Goal: Task Accomplishment & Management: Complete application form

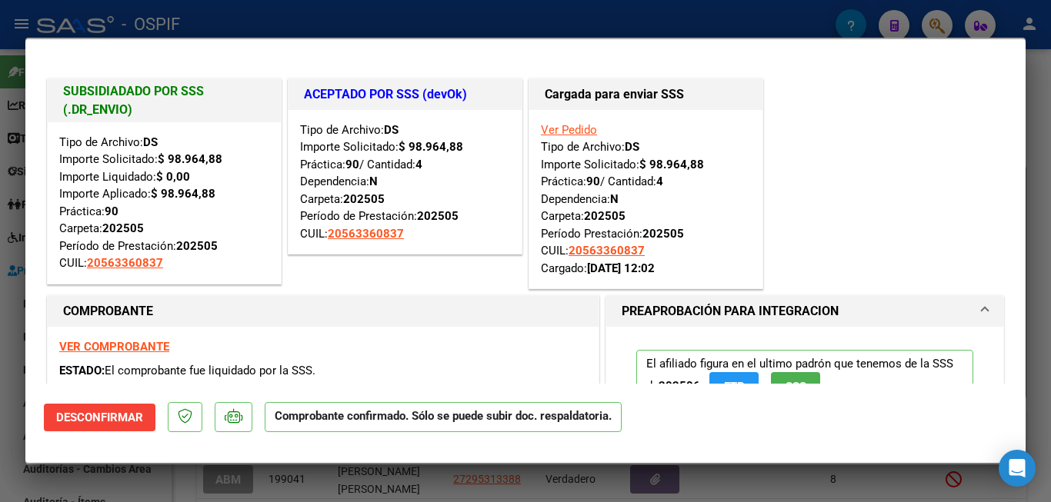
click at [1045, 319] on div at bounding box center [525, 251] width 1051 height 502
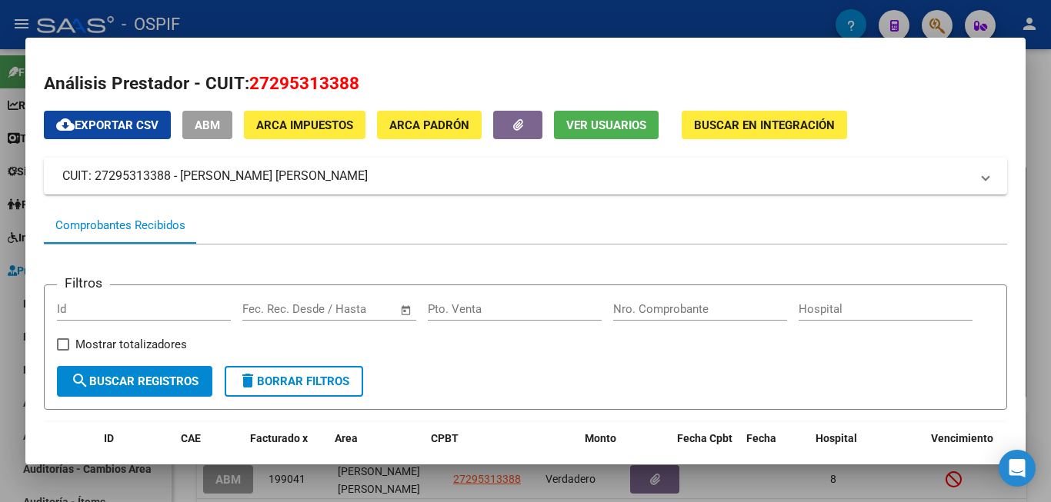
scroll to position [279, 0]
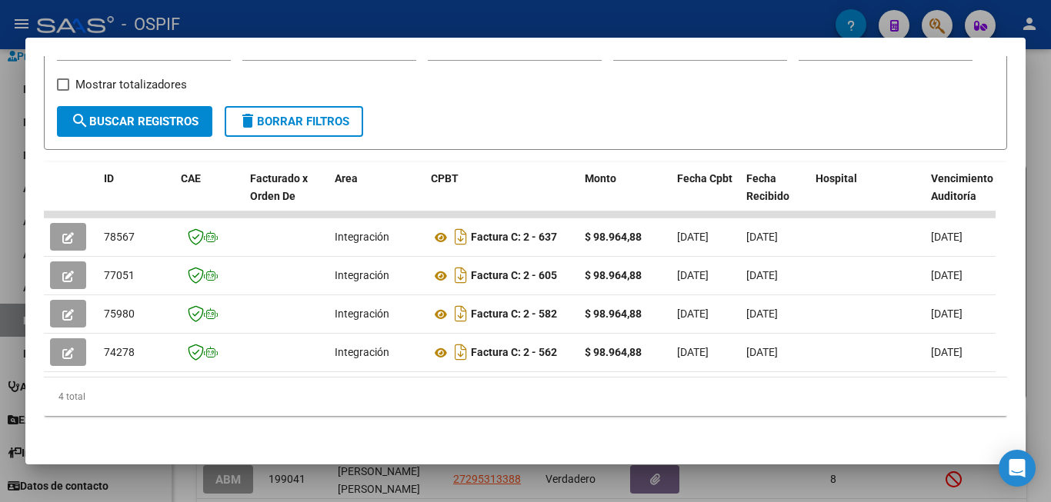
click at [1043, 319] on div at bounding box center [525, 251] width 1051 height 502
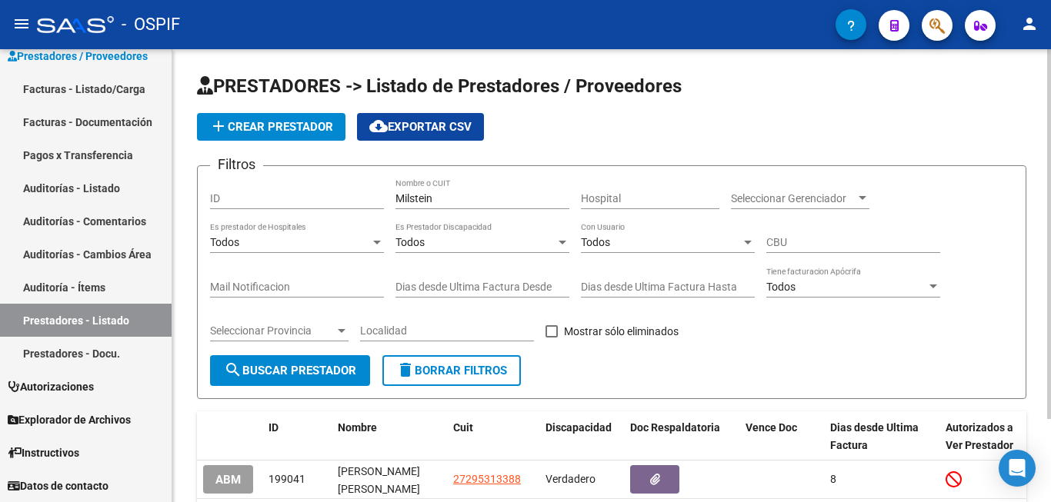
click at [493, 198] on input "Milstein" at bounding box center [483, 198] width 174 height 13
type input "M"
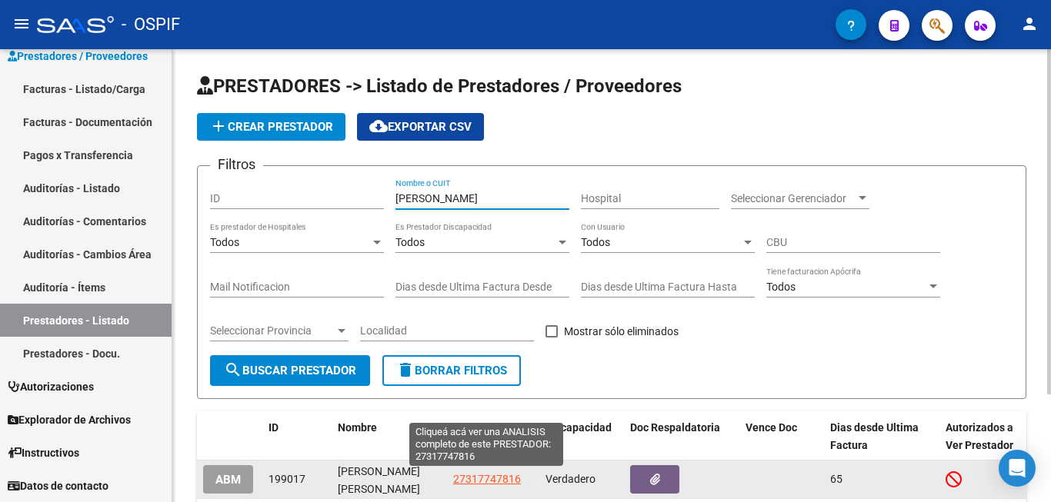
type input "[PERSON_NAME]"
click at [477, 475] on span "27317747816" at bounding box center [487, 479] width 68 height 12
type textarea "27317747816"
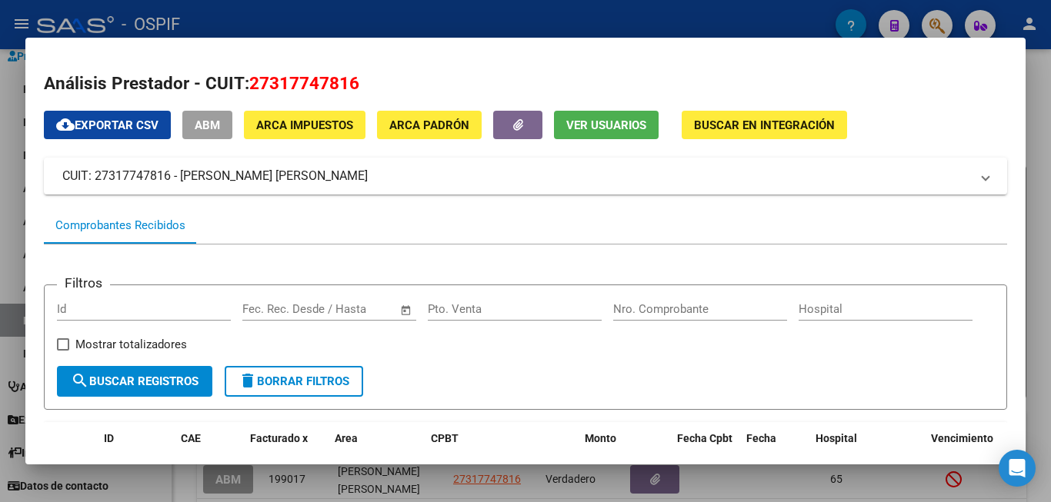
click at [642, 365] on div "Filtros Id Start date – End date Fec. Rec. Desde / Hasta Pto. Venta Nro. Compro…" at bounding box center [525, 332] width 937 height 68
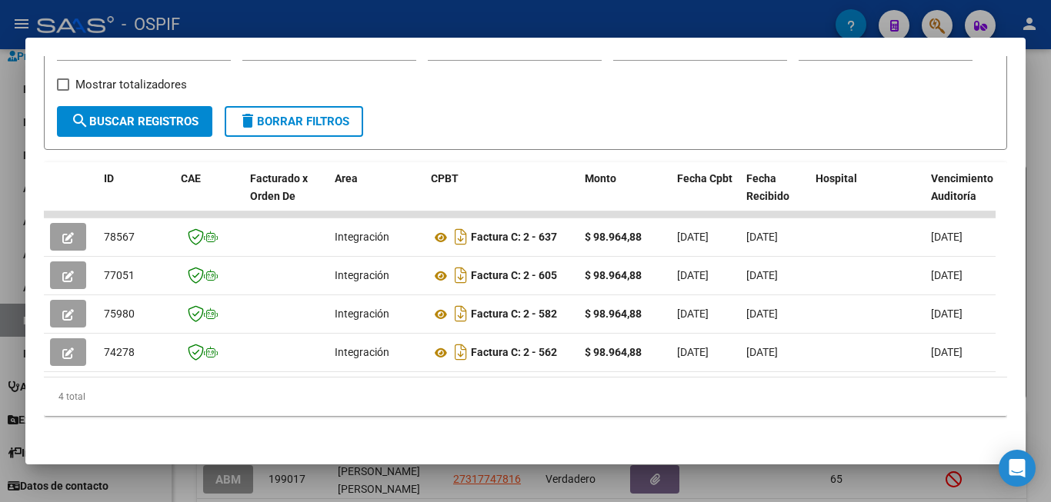
click at [1050, 393] on div at bounding box center [525, 251] width 1051 height 502
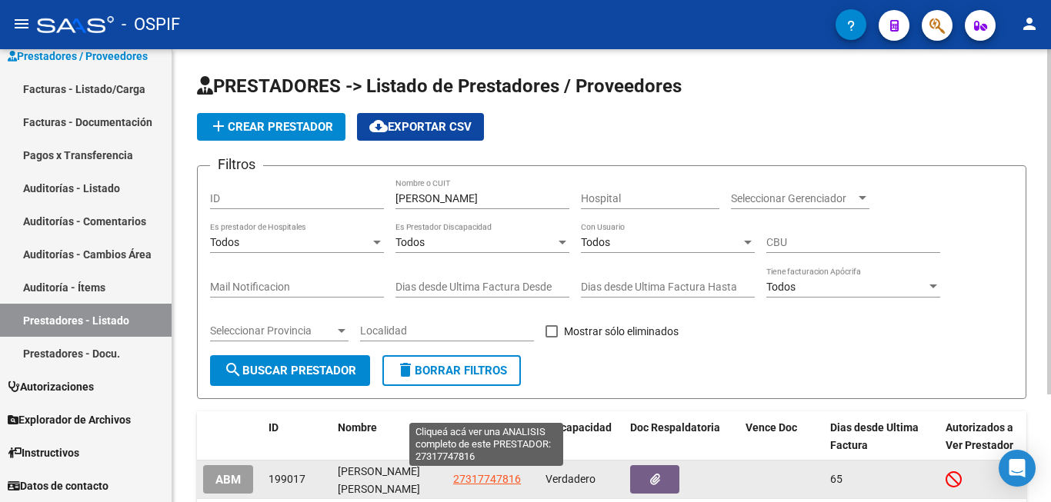
click at [491, 479] on span "27317747816" at bounding box center [487, 479] width 68 height 12
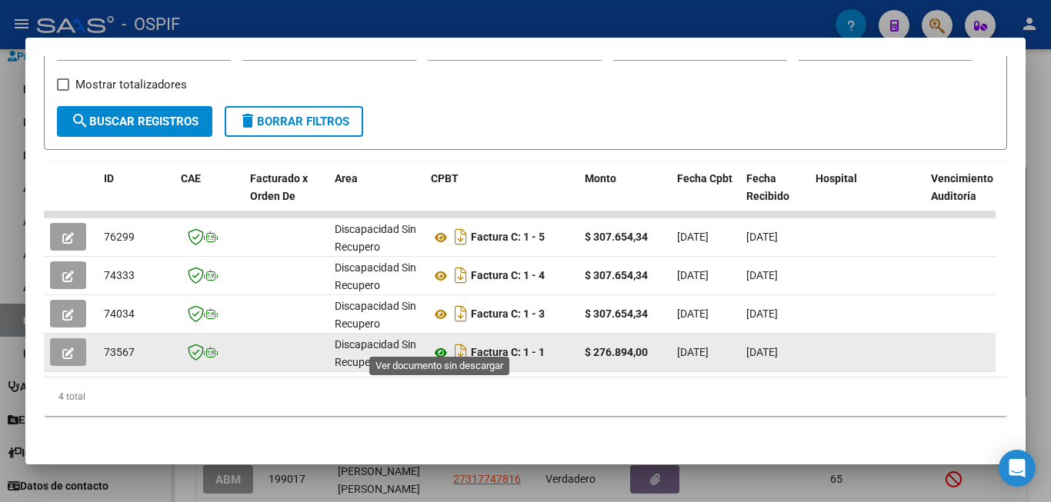
click at [441, 344] on icon at bounding box center [441, 353] width 20 height 18
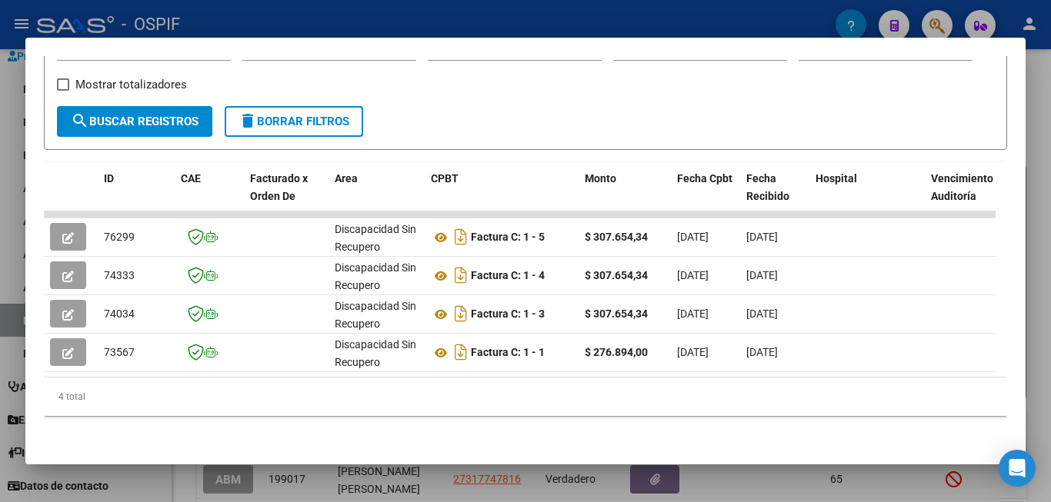
click at [1045, 353] on div at bounding box center [525, 251] width 1051 height 502
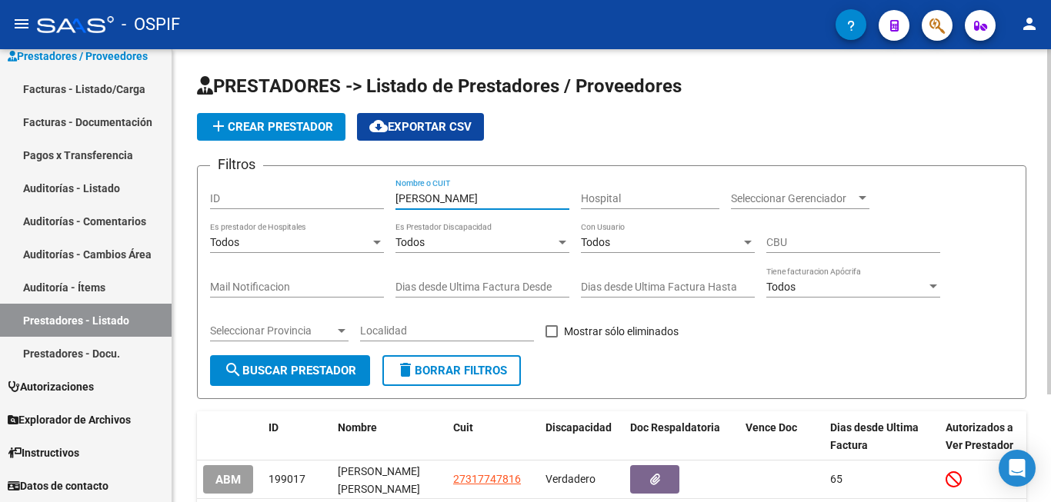
click at [476, 197] on input "[PERSON_NAME]" at bounding box center [483, 198] width 174 height 13
type input "a"
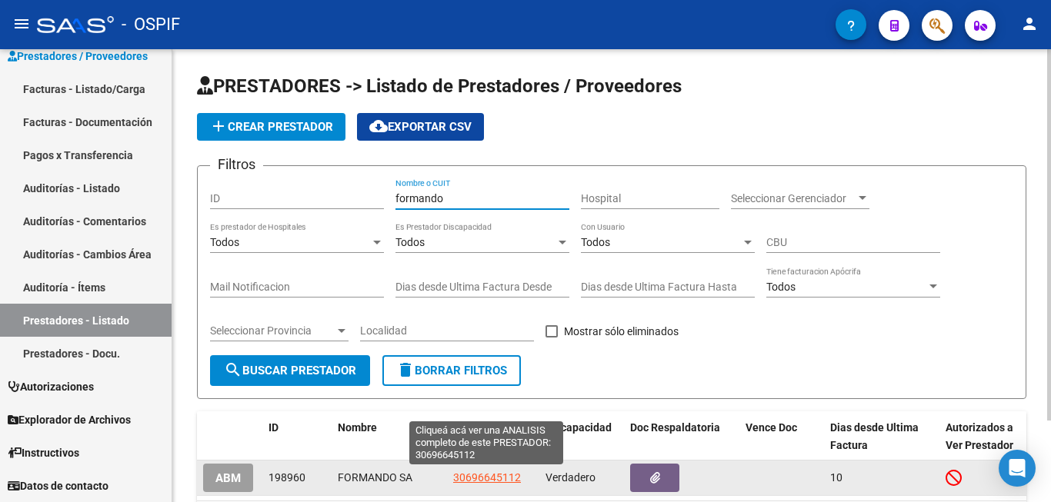
type input "formando"
click at [492, 476] on span "30696645112" at bounding box center [487, 478] width 68 height 12
type textarea "30696645112"
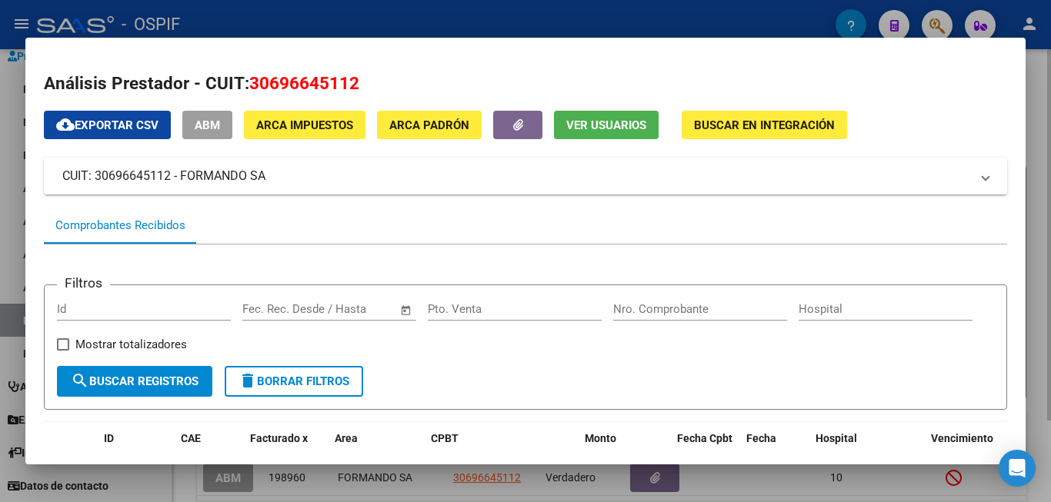
click at [1032, 352] on div at bounding box center [525, 251] width 1051 height 502
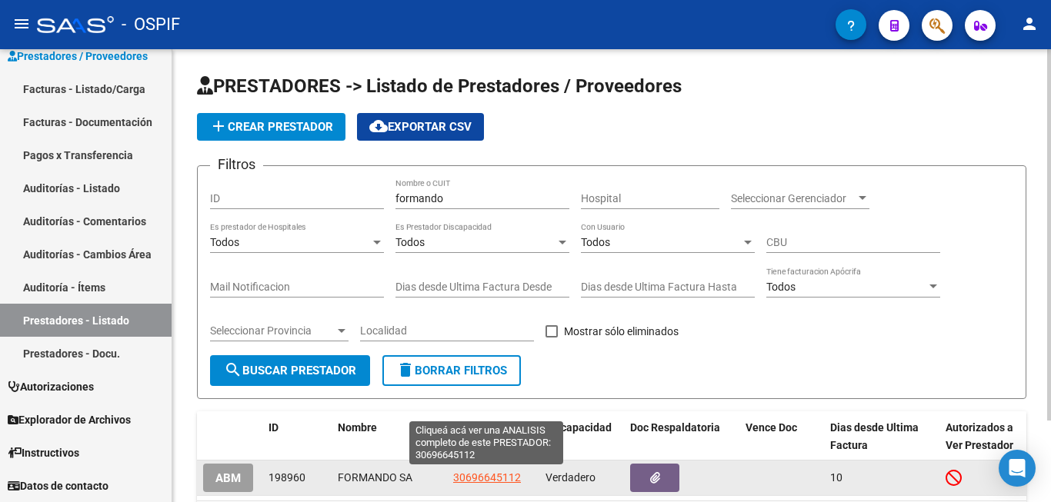
click at [474, 479] on span "30696645112" at bounding box center [487, 478] width 68 height 12
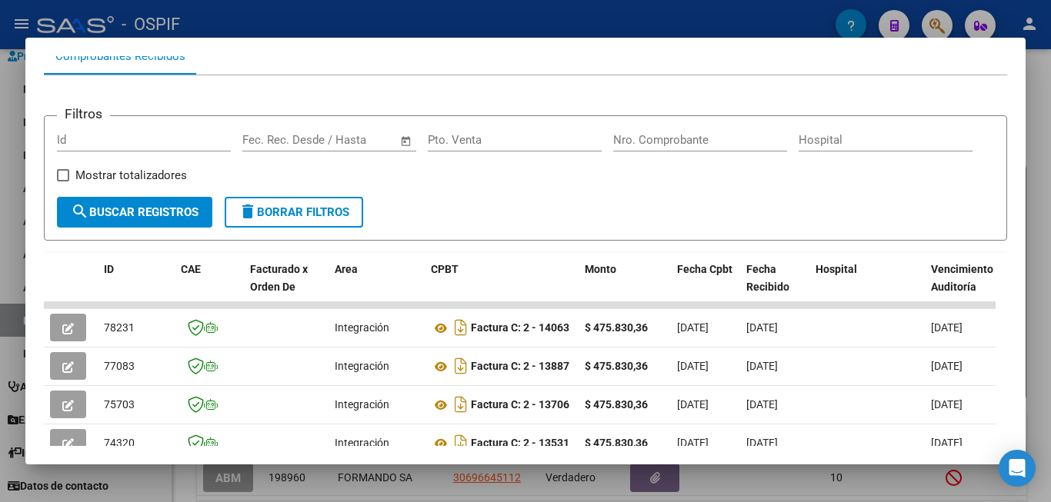
scroll to position [385, 0]
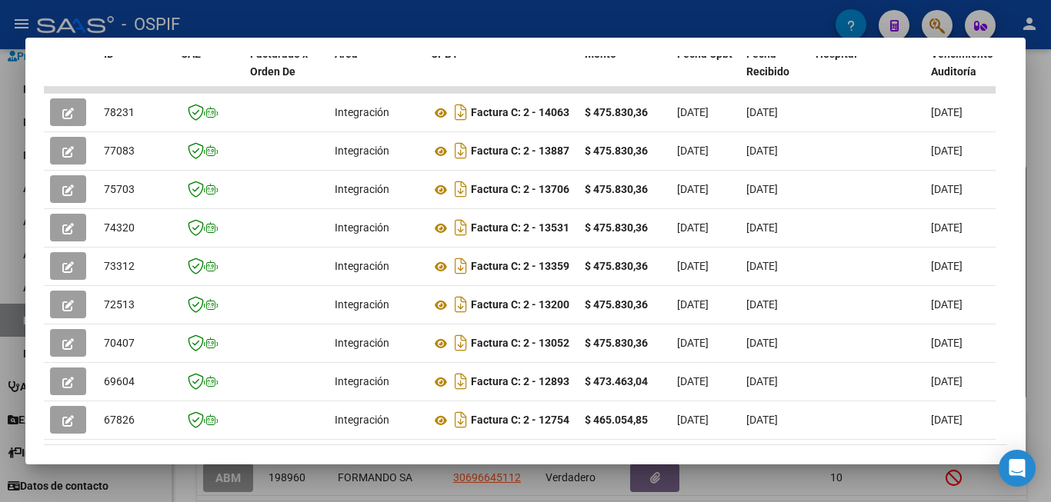
click at [1032, 329] on div at bounding box center [525, 251] width 1051 height 502
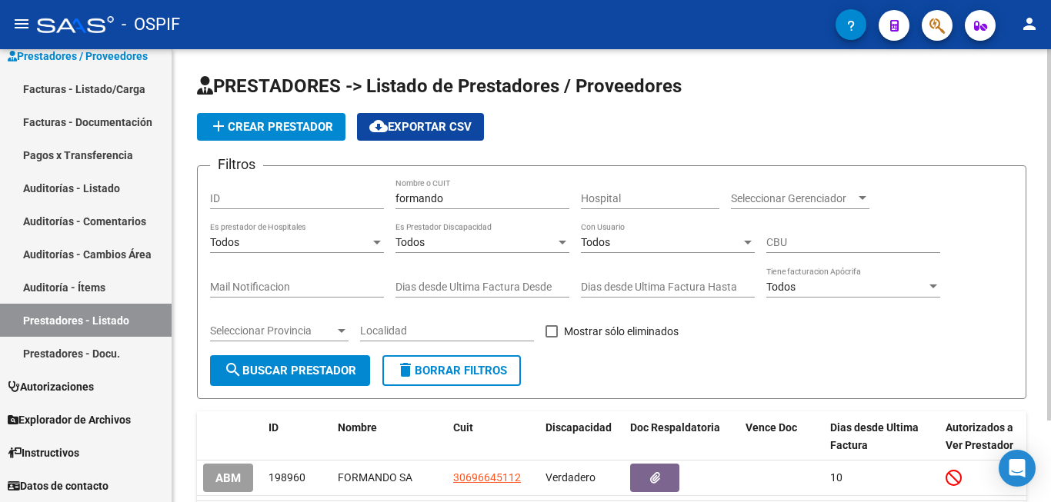
click at [501, 201] on input "formando" at bounding box center [483, 198] width 174 height 13
type input "f"
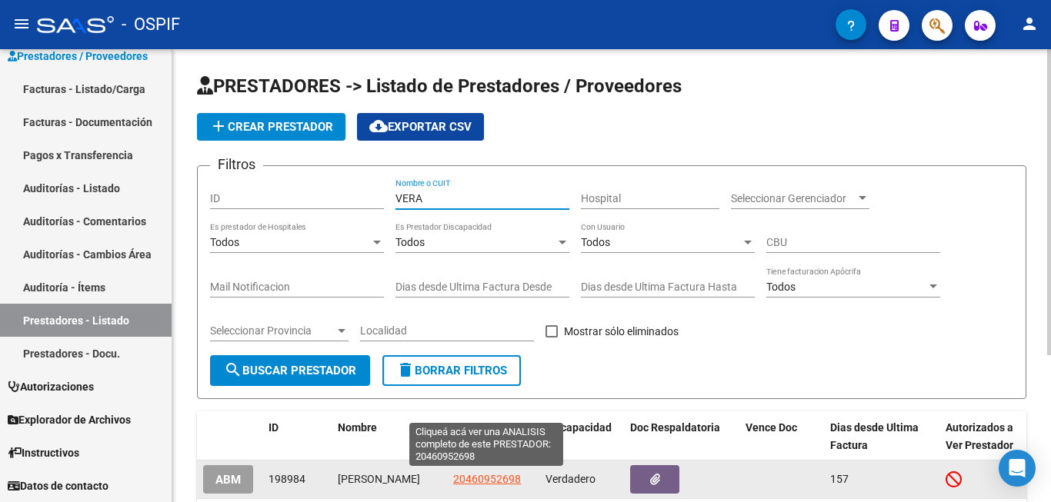
type input "VERA"
click at [499, 478] on span "20460952698" at bounding box center [487, 479] width 68 height 12
type textarea "20460952698"
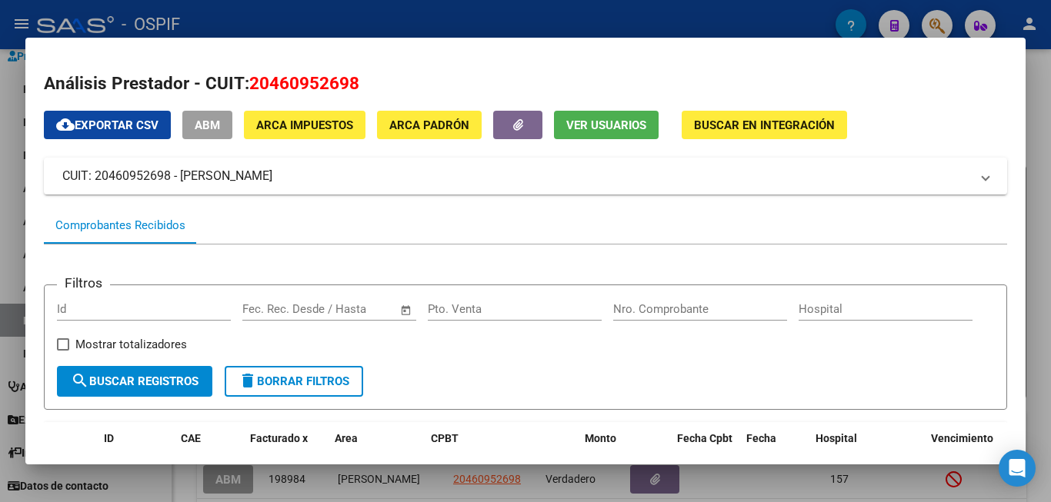
click at [1036, 366] on div at bounding box center [525, 251] width 1051 height 502
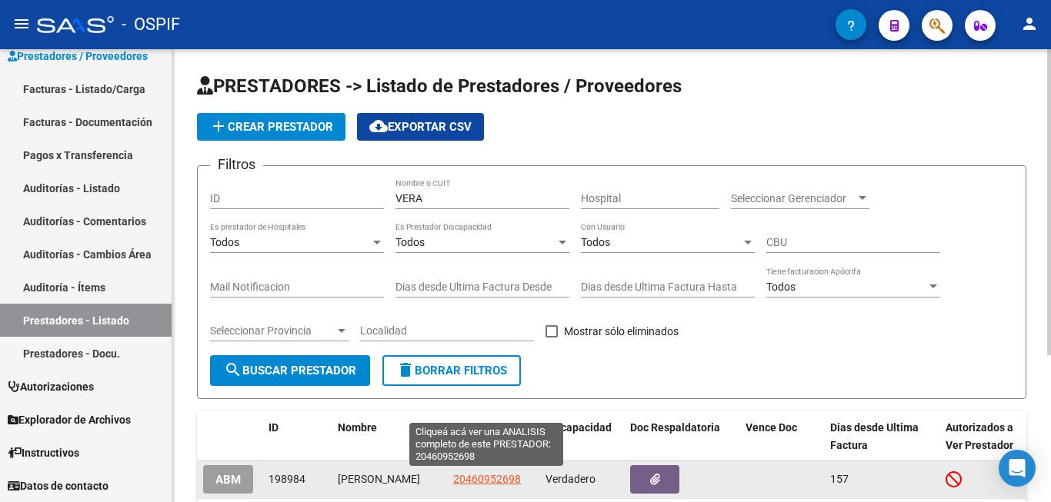
click at [482, 478] on span "20460952698" at bounding box center [487, 479] width 68 height 12
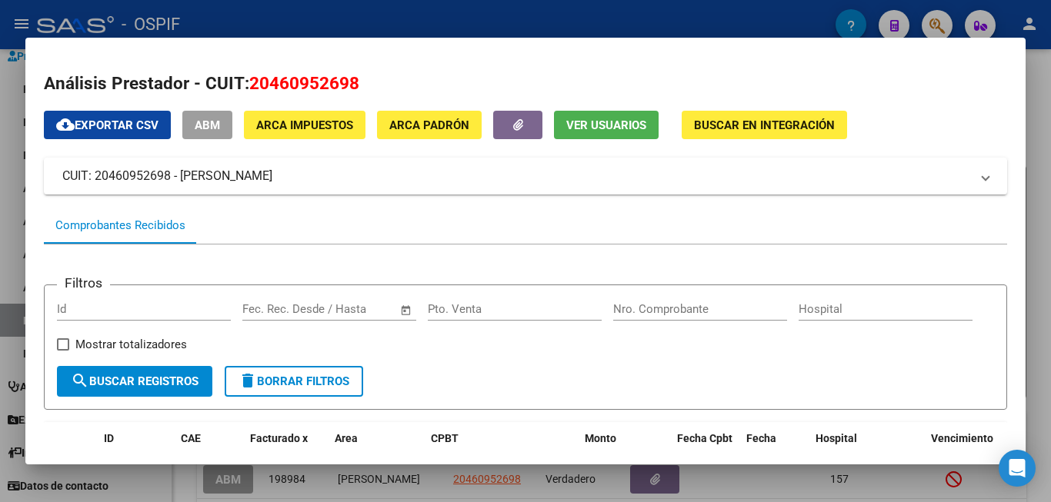
click at [796, 366] on div "Filtros Id Start date – End date Fec. Rec. Desde / Hasta Pto. Venta Nro. Compro…" at bounding box center [525, 332] width 937 height 68
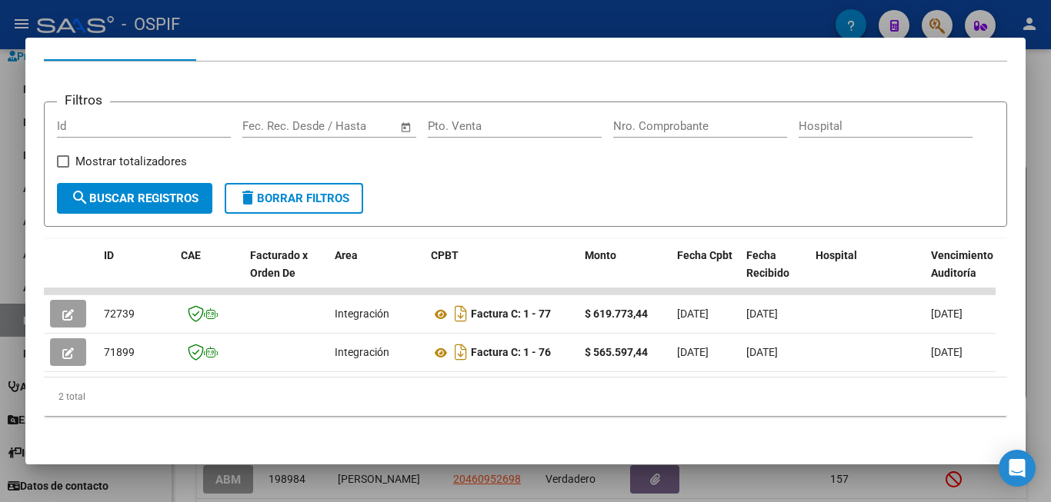
scroll to position [202, 0]
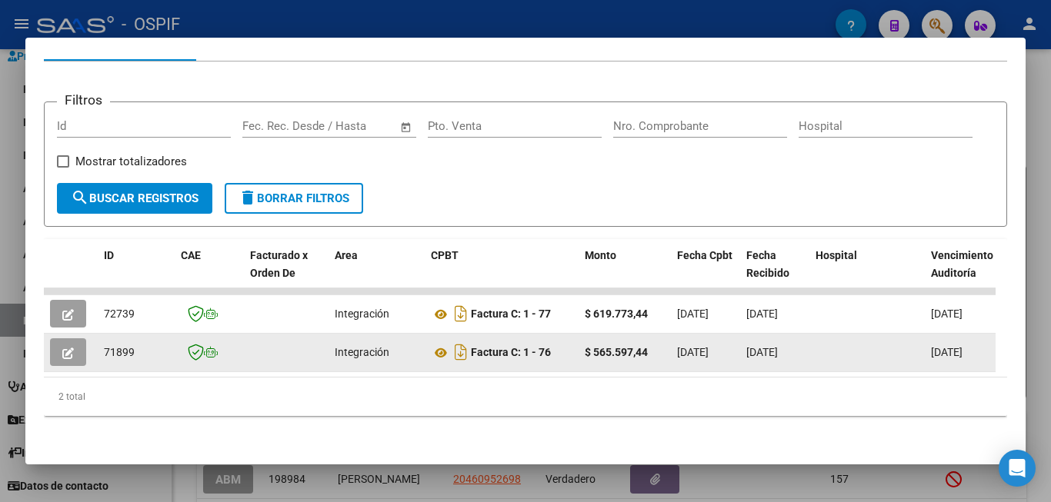
click at [61, 341] on button "button" at bounding box center [68, 353] width 36 height 28
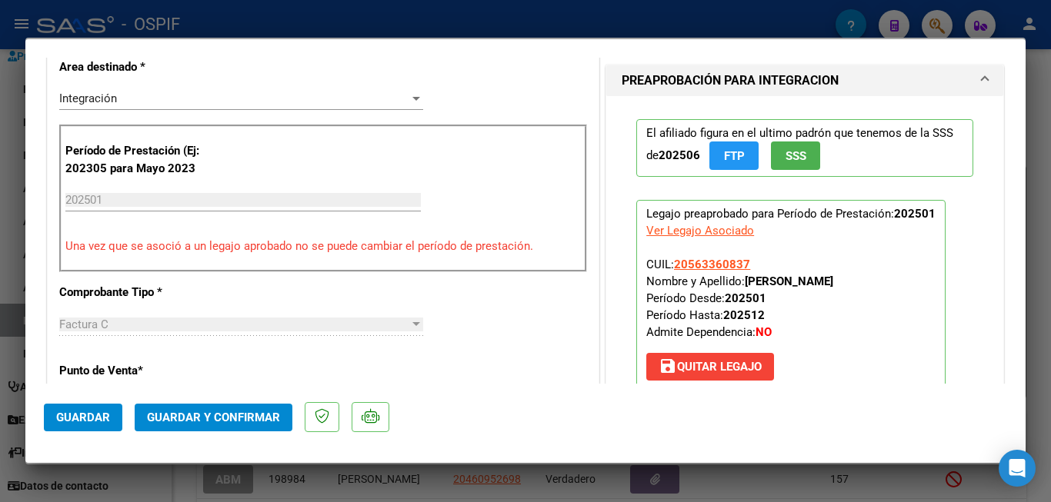
scroll to position [385, 0]
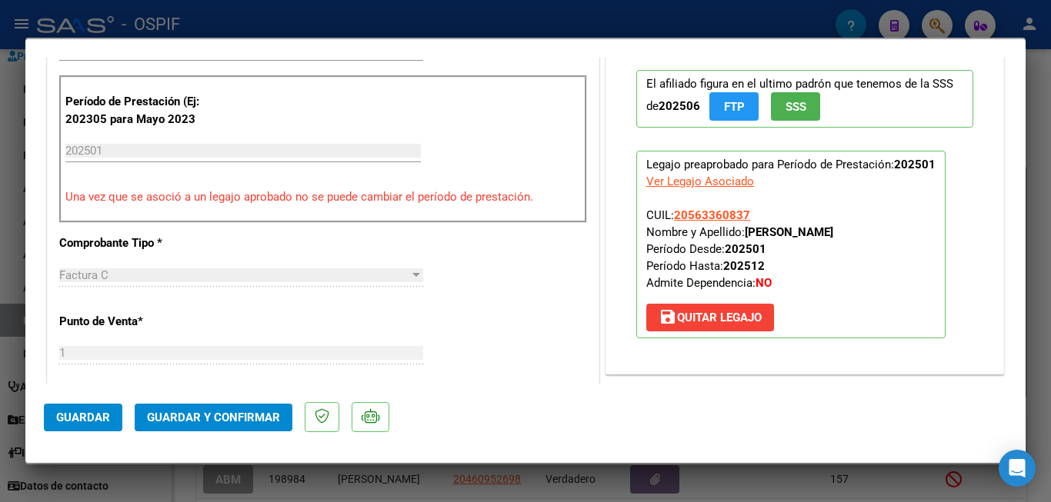
click at [1041, 285] on div at bounding box center [525, 251] width 1051 height 502
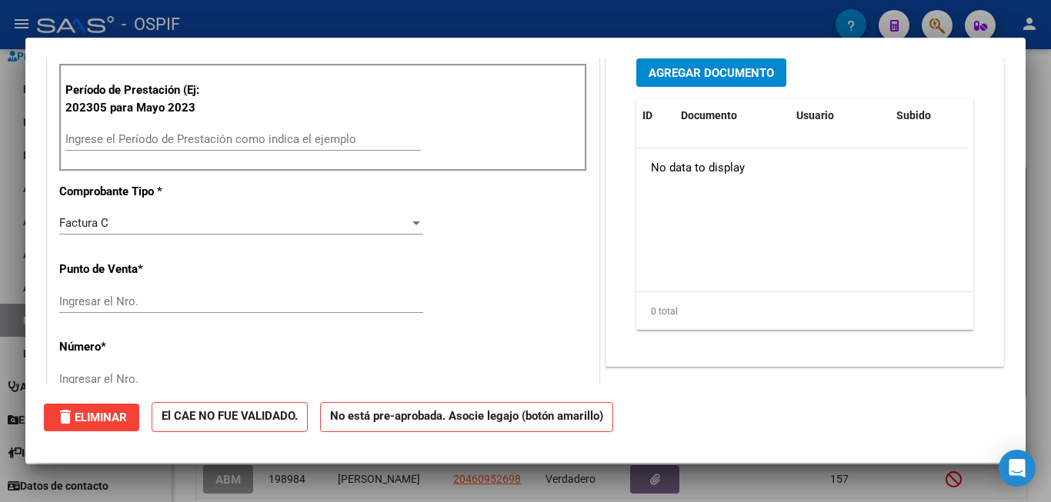
scroll to position [0, 0]
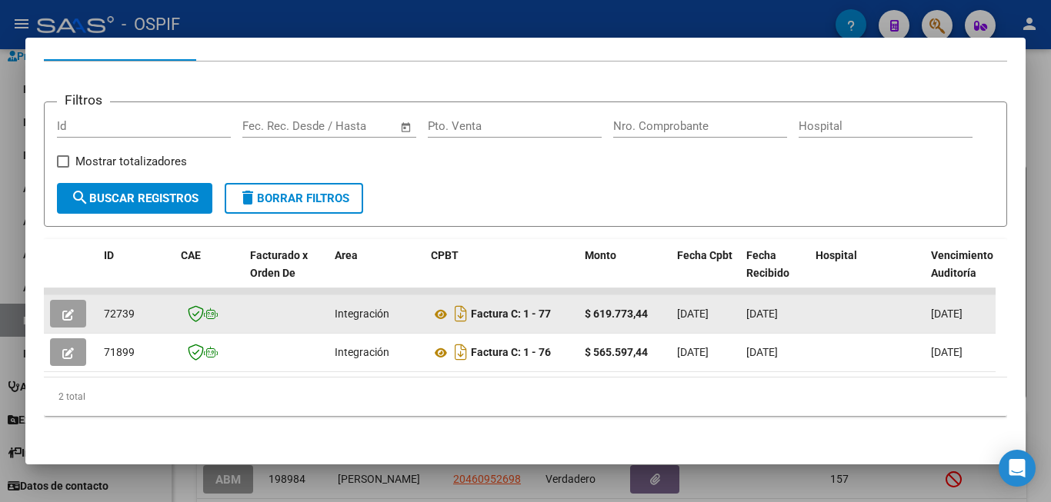
click at [69, 309] on icon "button" at bounding box center [68, 315] width 12 height 12
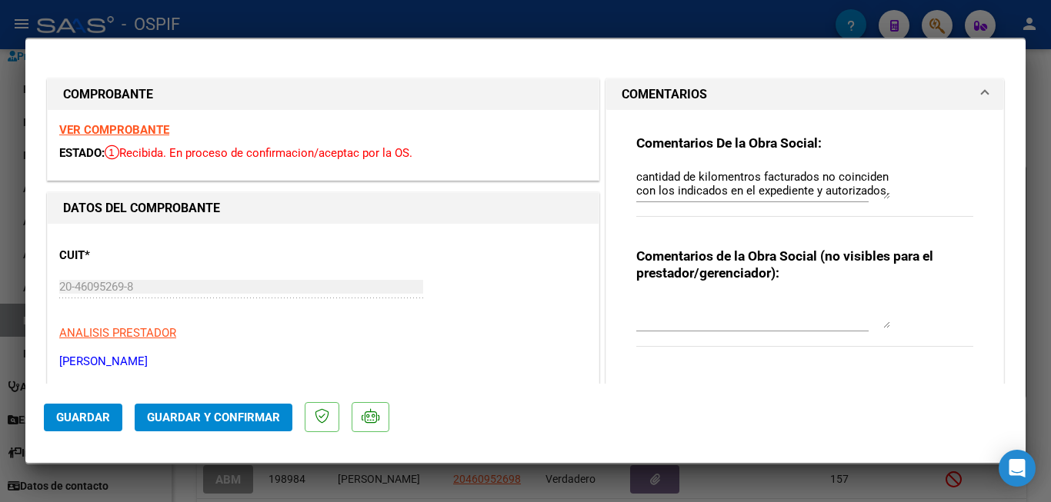
click at [1042, 312] on div at bounding box center [525, 251] width 1051 height 502
type input "$ 0,00"
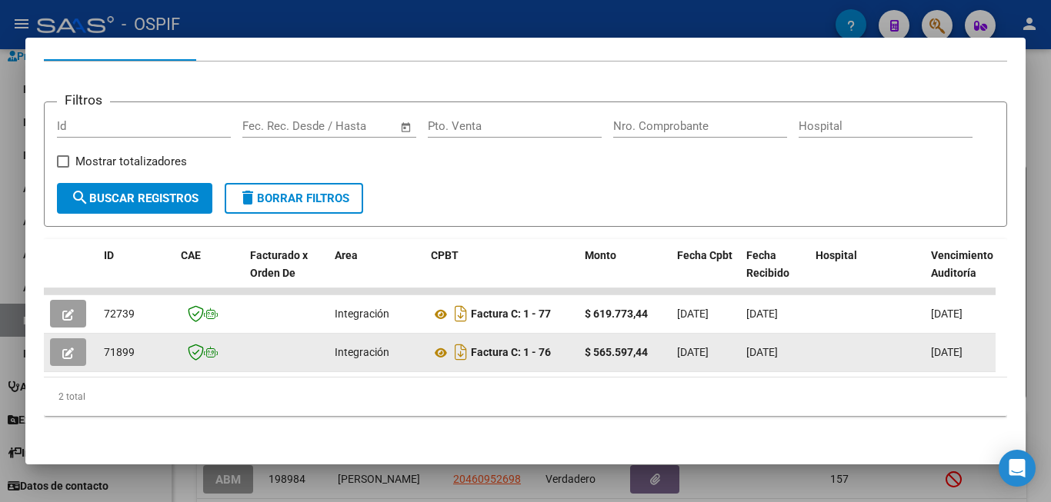
click at [62, 348] on icon "button" at bounding box center [68, 354] width 12 height 12
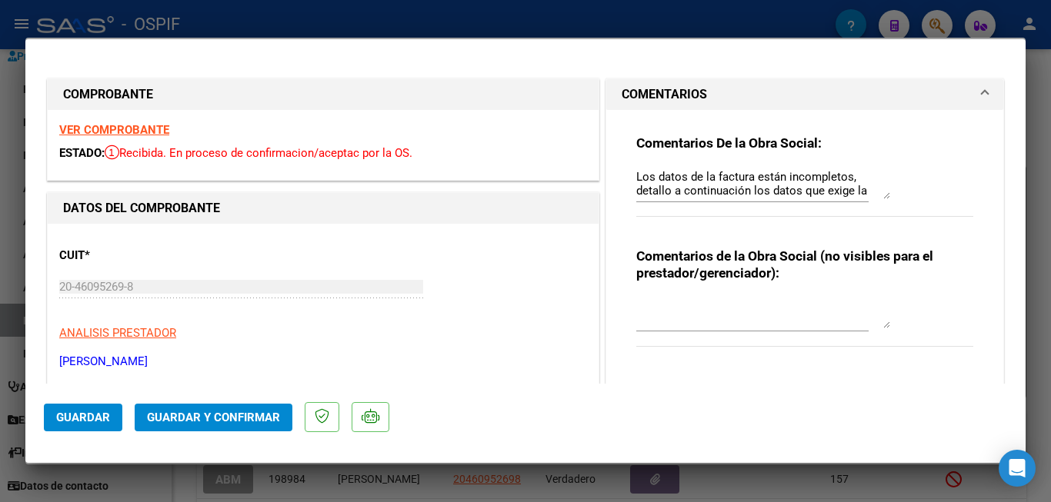
click at [1041, 318] on div at bounding box center [525, 251] width 1051 height 502
